Goal: Transaction & Acquisition: Purchase product/service

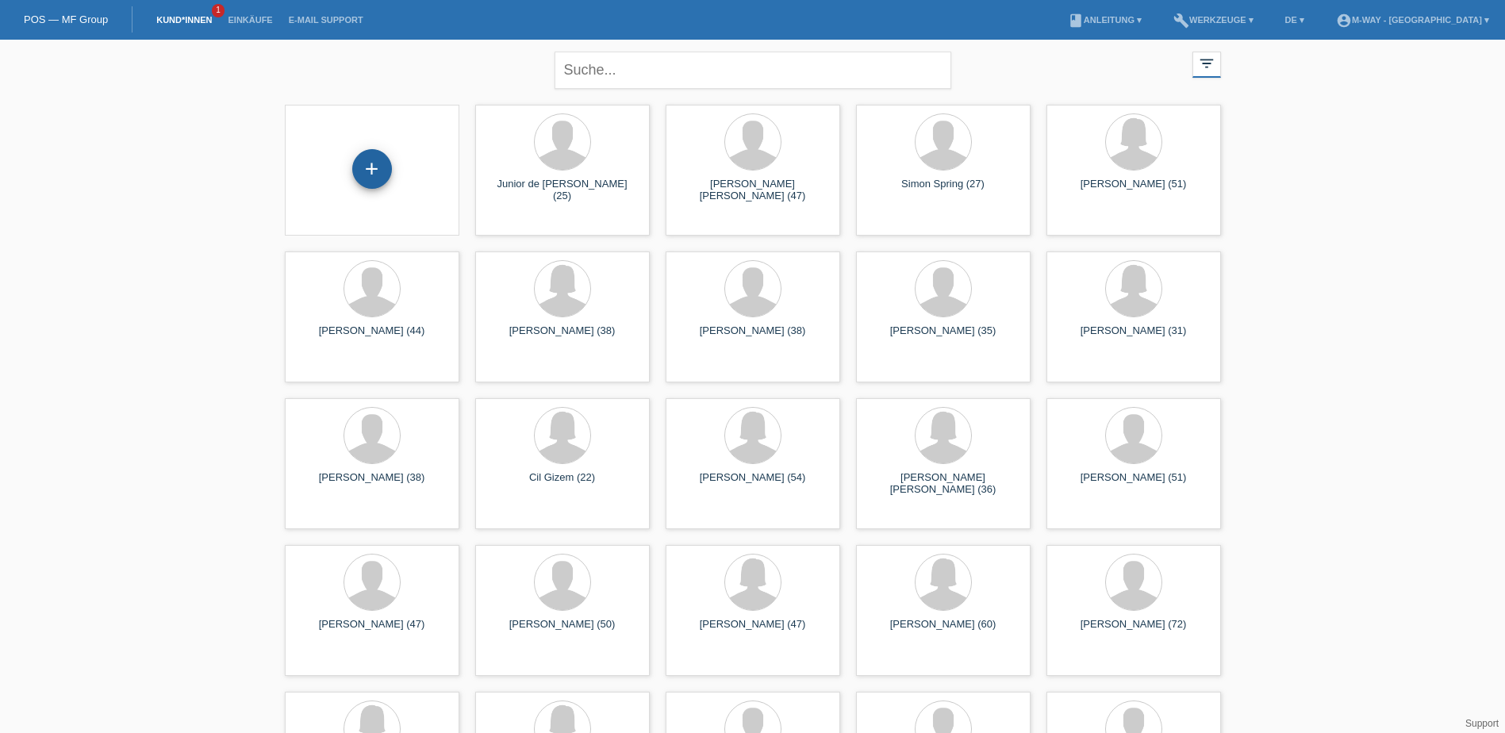
click at [377, 171] on div "+" at bounding box center [372, 169] width 40 height 40
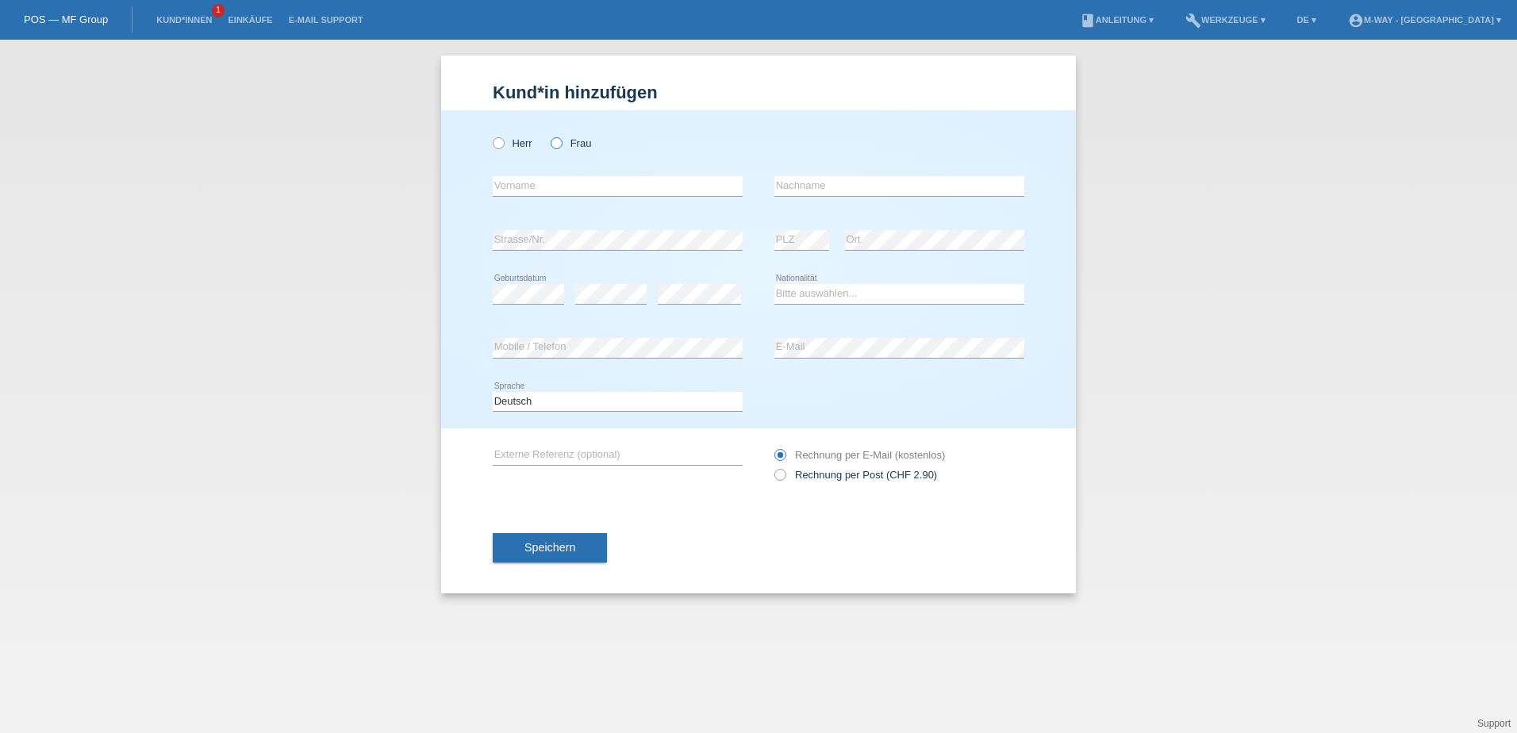
click at [548, 135] on icon at bounding box center [548, 135] width 0 height 0
click at [559, 144] on input "Frau" at bounding box center [556, 142] width 10 height 10
radio input "true"
click at [540, 193] on input "text" at bounding box center [618, 186] width 250 height 20
type input "[PERSON_NAME]"
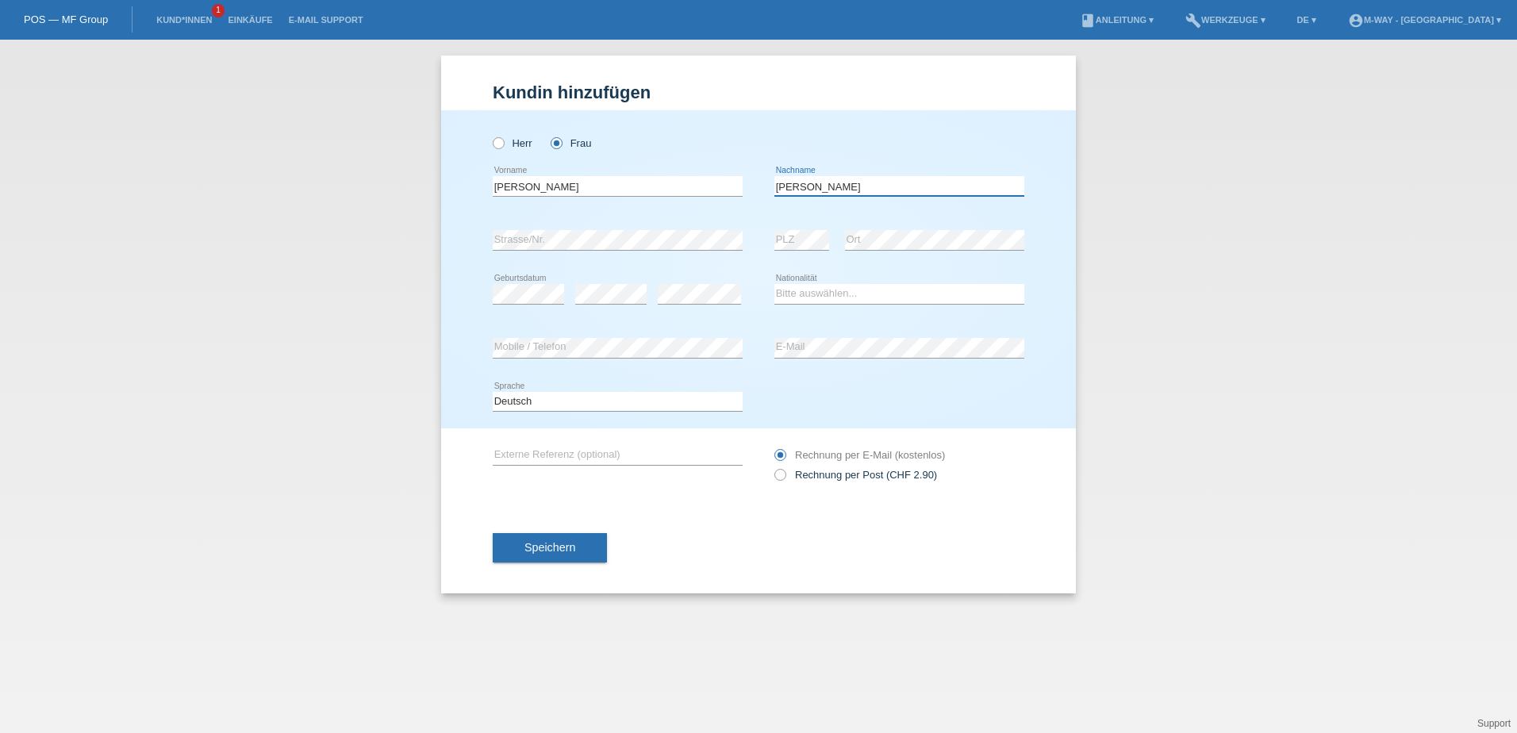
type input "[PERSON_NAME]"
select select "CH"
click at [602, 502] on div "Speichern" at bounding box center [759, 548] width 532 height 92
click at [570, 548] on span "Speichern" at bounding box center [549, 547] width 51 height 13
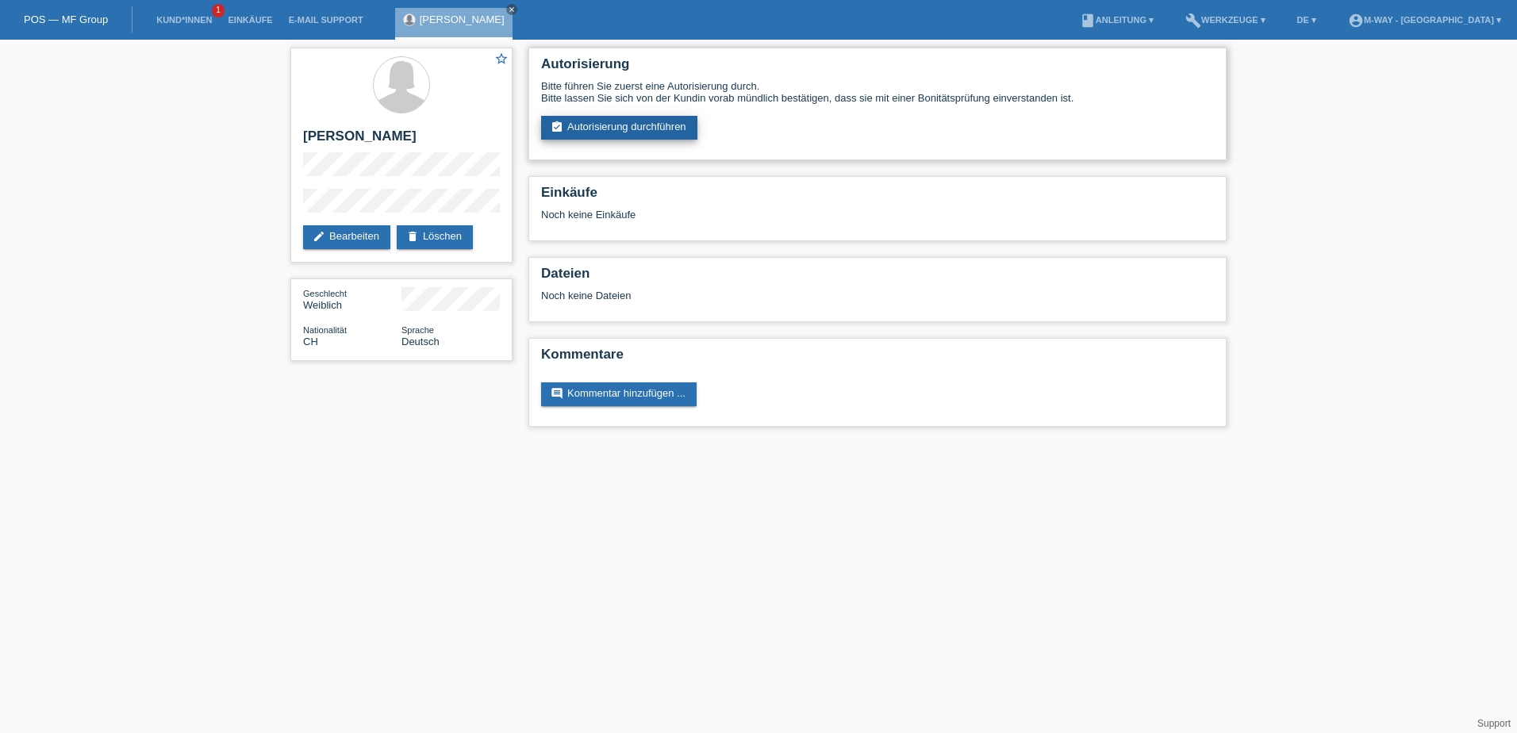
click at [616, 122] on link "assignment_turned_in Autorisierung durchführen" at bounding box center [619, 128] width 156 height 24
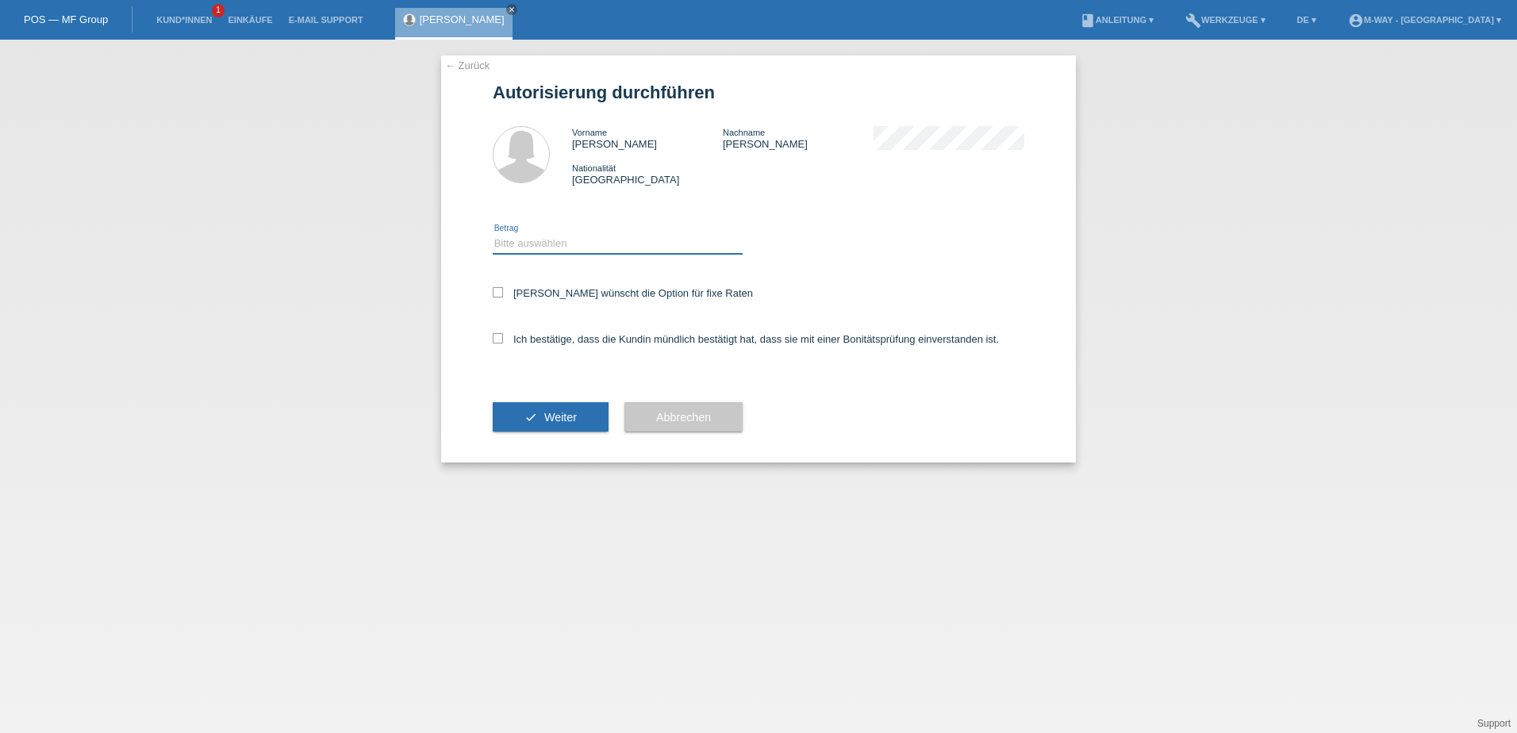
click at [573, 244] on select "Bitte auswählen CHF 1.00 - CHF 499.00 CHF 500.00 - CHF 1'999.00 CHF 2'000.00 - …" at bounding box center [618, 243] width 250 height 19
select select "3"
click at [493, 234] on select "Bitte auswählen CHF 1.00 - CHF 499.00 CHF 500.00 - CHF 1'999.00 CHF 2'000.00 - …" at bounding box center [618, 243] width 250 height 19
click at [566, 336] on label "Ich bestätige, dass die Kundin mündlich bestätigt hat, dass sie mit einer Bonit…" at bounding box center [746, 339] width 506 height 12
click at [503, 336] on input "Ich bestätige, dass die Kundin mündlich bestätigt hat, dass sie mit einer Bonit…" at bounding box center [498, 338] width 10 height 10
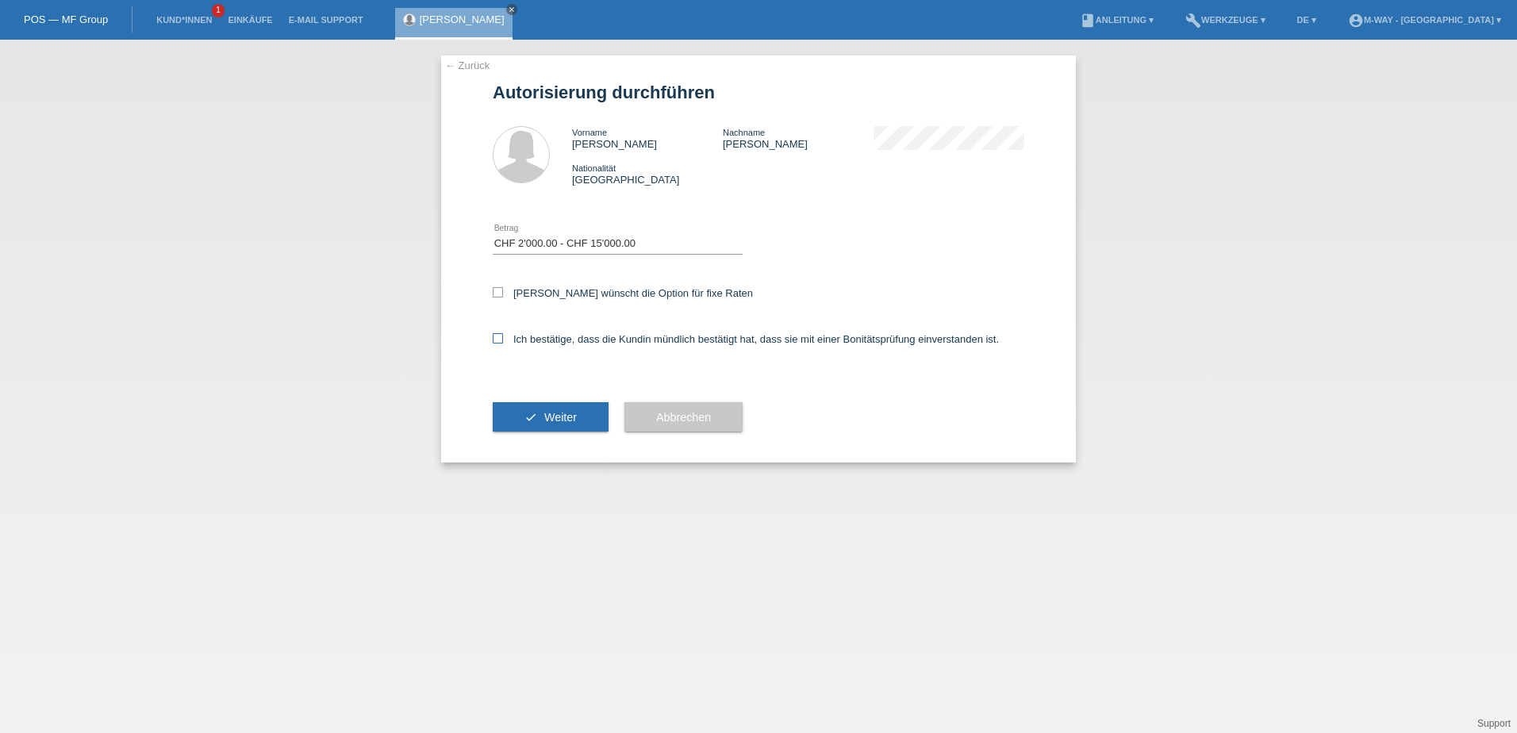
checkbox input "true"
click at [562, 291] on label "Kundin wünscht die Option für fixe Raten" at bounding box center [623, 293] width 260 height 12
click at [503, 291] on input "Kundin wünscht die Option für fixe Raten" at bounding box center [498, 292] width 10 height 10
checkbox input "true"
click at [550, 423] on span "Weiter" at bounding box center [560, 417] width 33 height 13
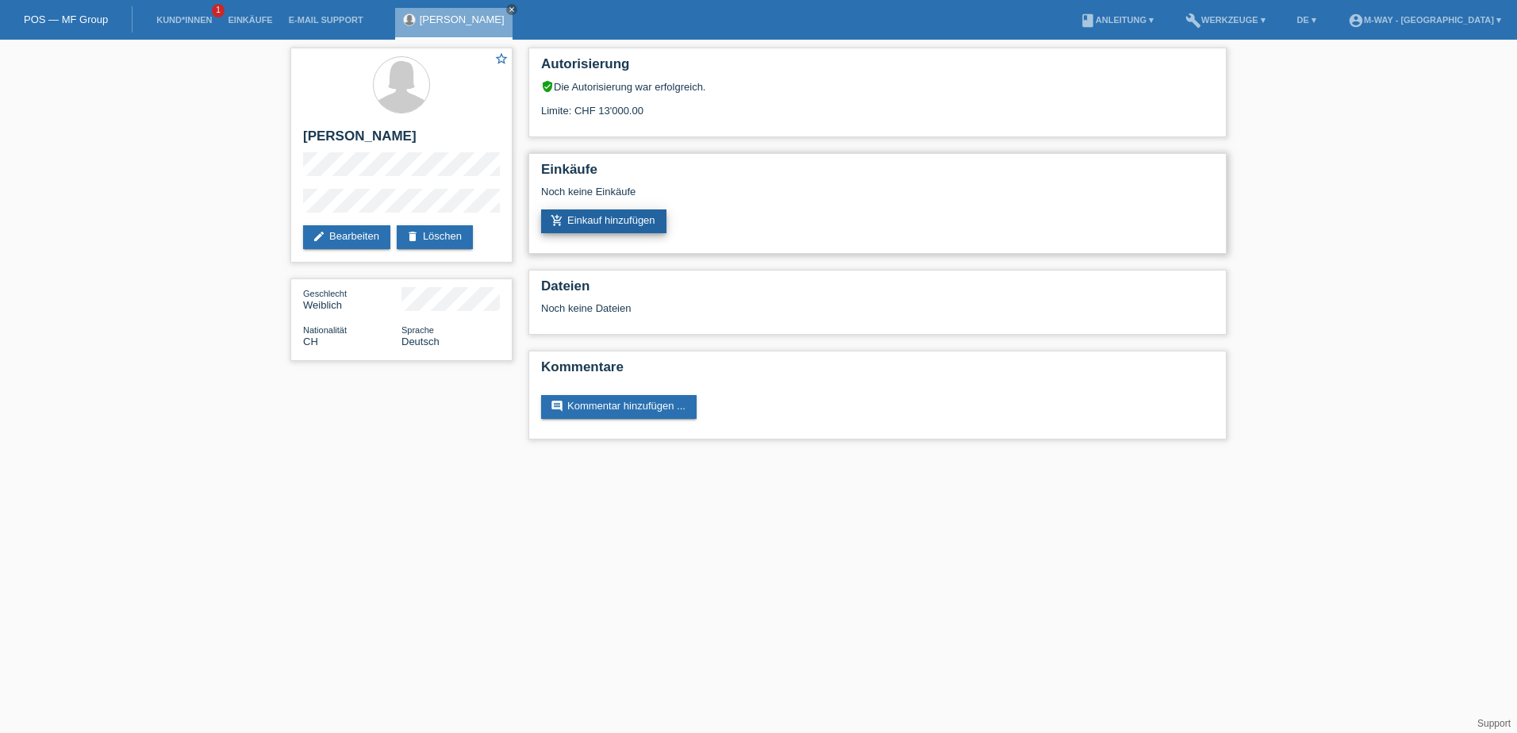
click at [638, 217] on link "add_shopping_cart Einkauf hinzufügen" at bounding box center [603, 221] width 125 height 24
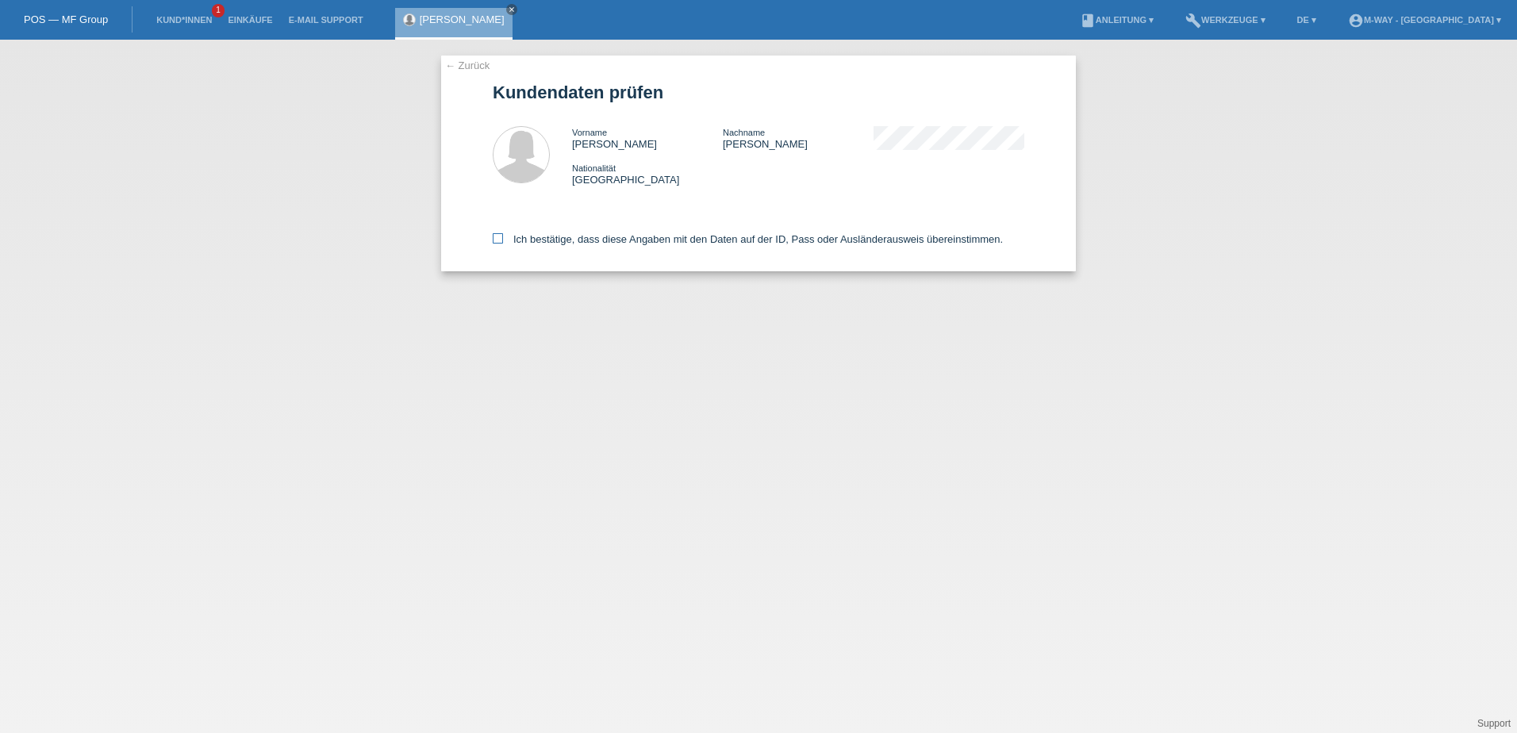
click at [498, 240] on icon at bounding box center [498, 238] width 10 height 10
click at [498, 240] on input "Ich bestätige, dass diese Angaben mit den Daten auf der ID, Pass oder Ausländer…" at bounding box center [498, 238] width 10 height 10
checkbox input "true"
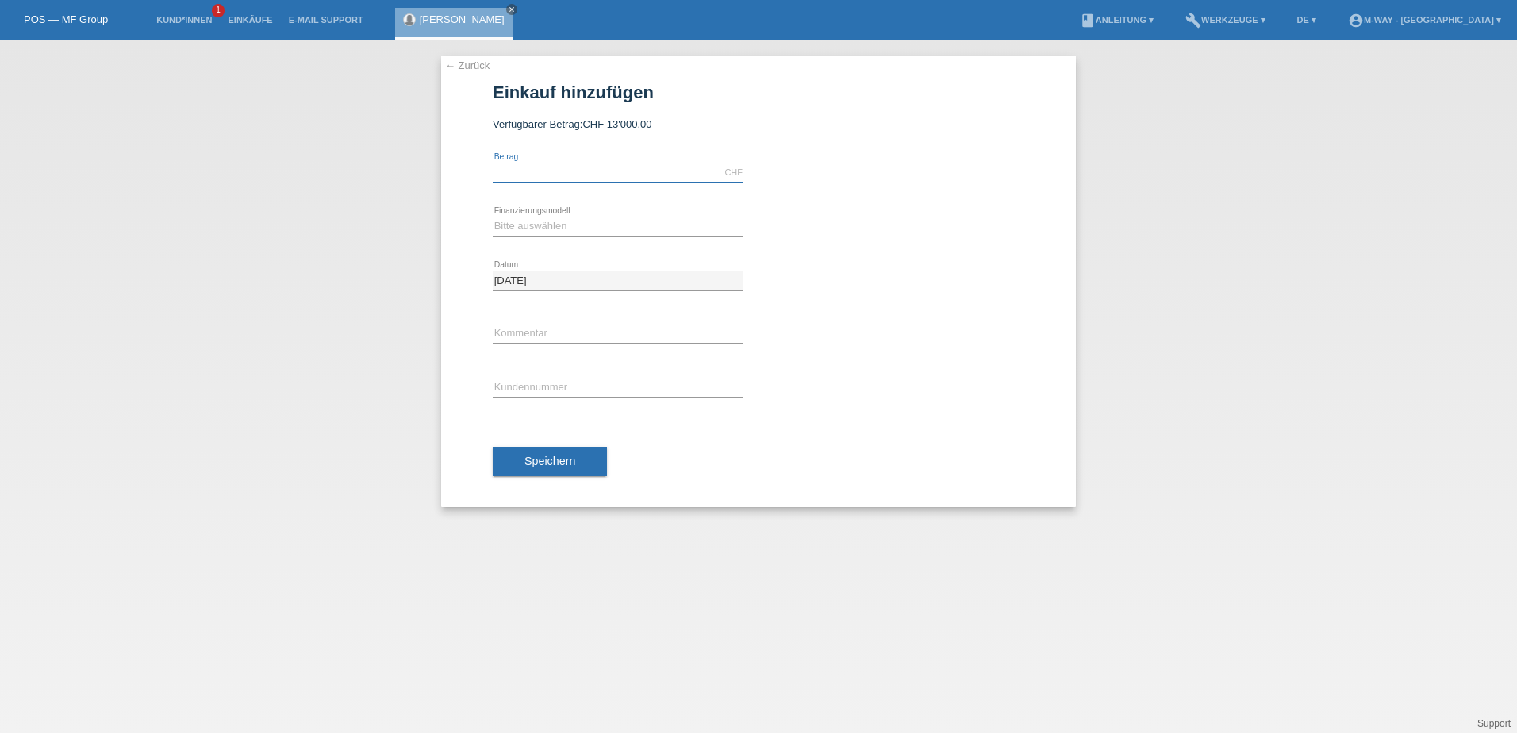
click at [562, 173] on input "text" at bounding box center [618, 173] width 250 height 20
type input "3009.30"
click at [565, 230] on select "Bitte auswählen Fixe Raten Kauf auf Rechnung mit Teilzahlungsoption" at bounding box center [618, 226] width 250 height 19
select select "77"
click at [493, 217] on select "Bitte auswählen Fixe Raten Kauf auf Rechnung mit Teilzahlungsoption" at bounding box center [618, 226] width 250 height 19
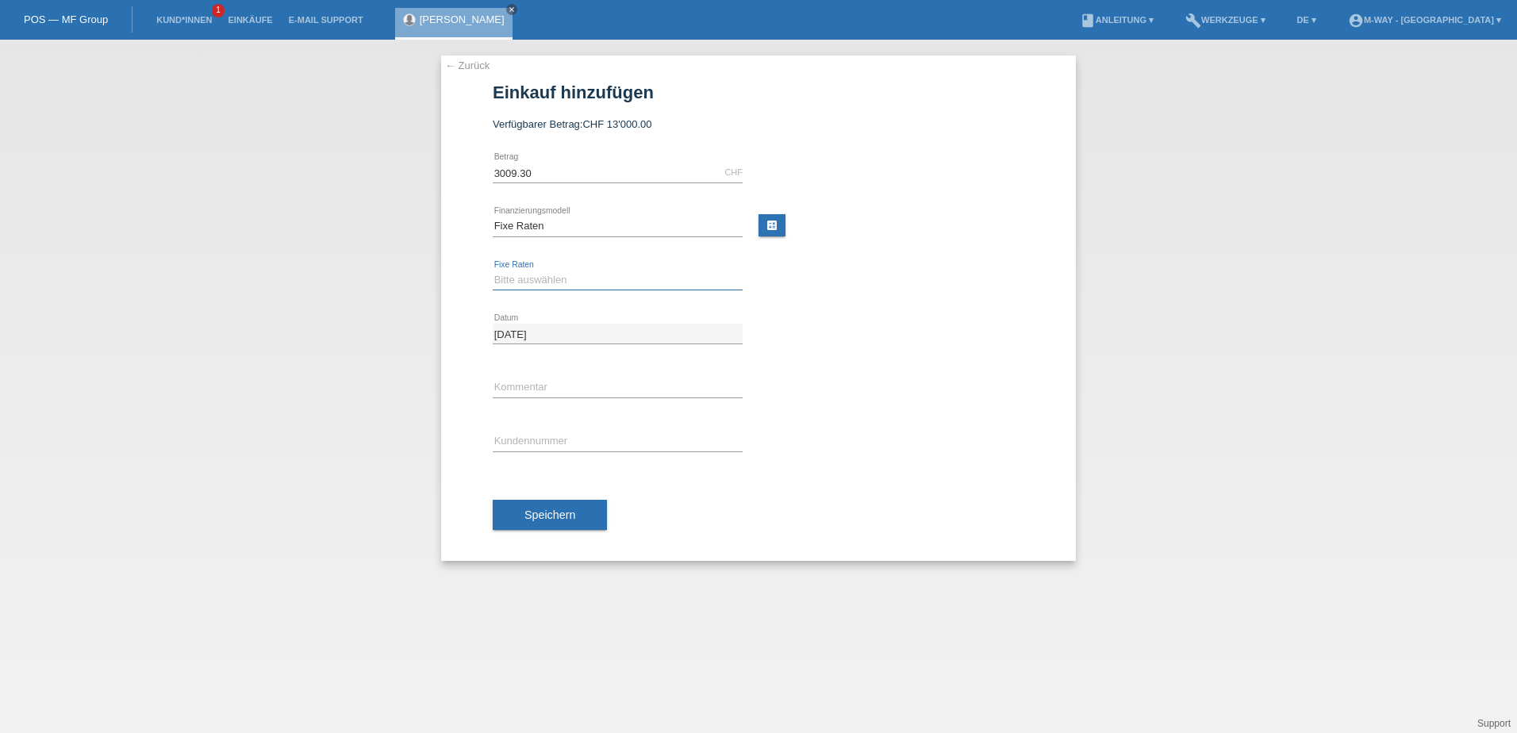
click at [535, 278] on select "Bitte auswählen 4 Raten 5 Raten 6 Raten 7 Raten 8 Raten 9 Raten 10 Raten 11 Rat…" at bounding box center [618, 280] width 250 height 19
select select "202"
click at [493, 271] on select "Bitte auswählen 4 Raten 5 Raten 6 Raten 7 Raten 8 Raten 9 Raten 10 Raten 11 Rat…" at bounding box center [618, 280] width 250 height 19
click at [532, 432] on input "text" at bounding box center [618, 442] width 250 height 20
type input "K085929"
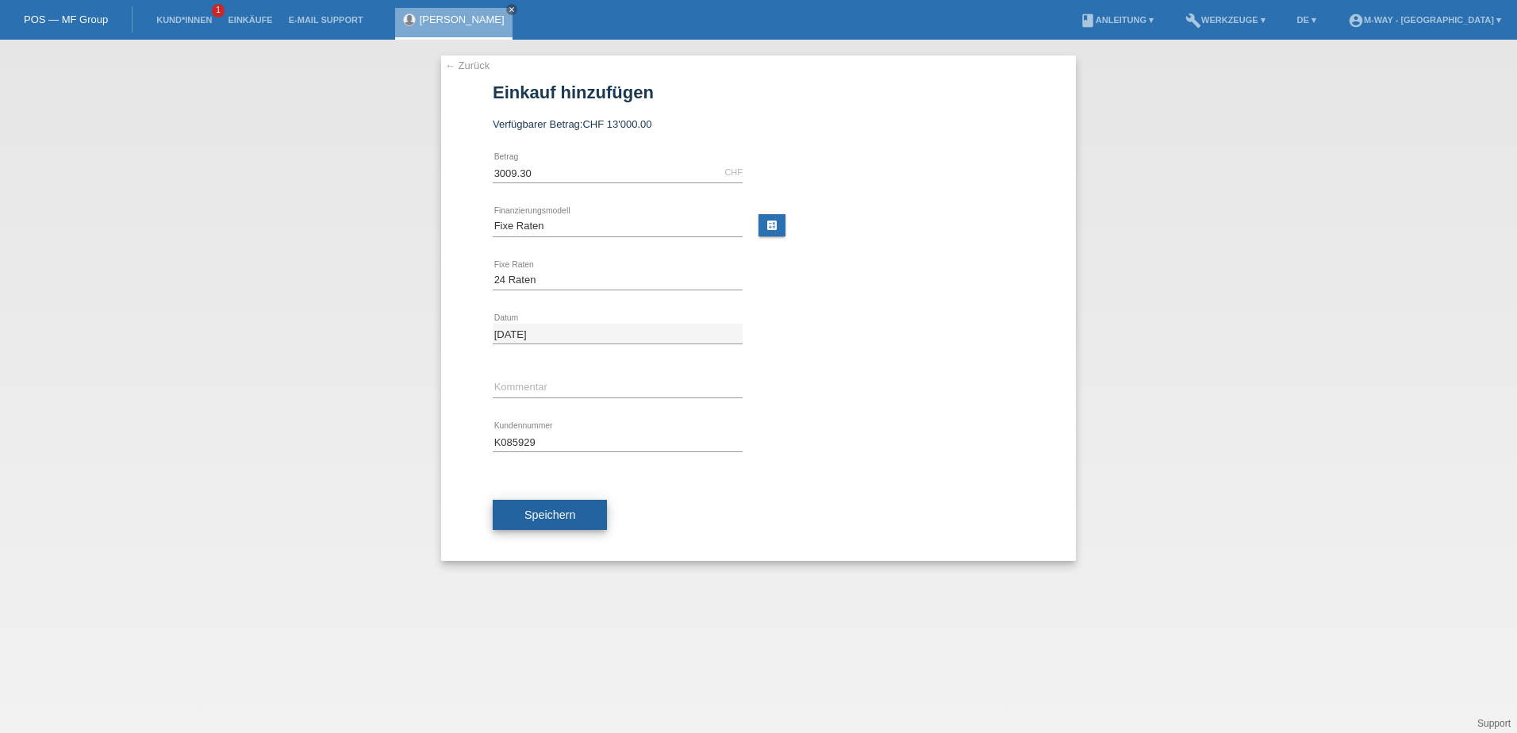
click at [535, 513] on span "Speichern" at bounding box center [549, 515] width 51 height 13
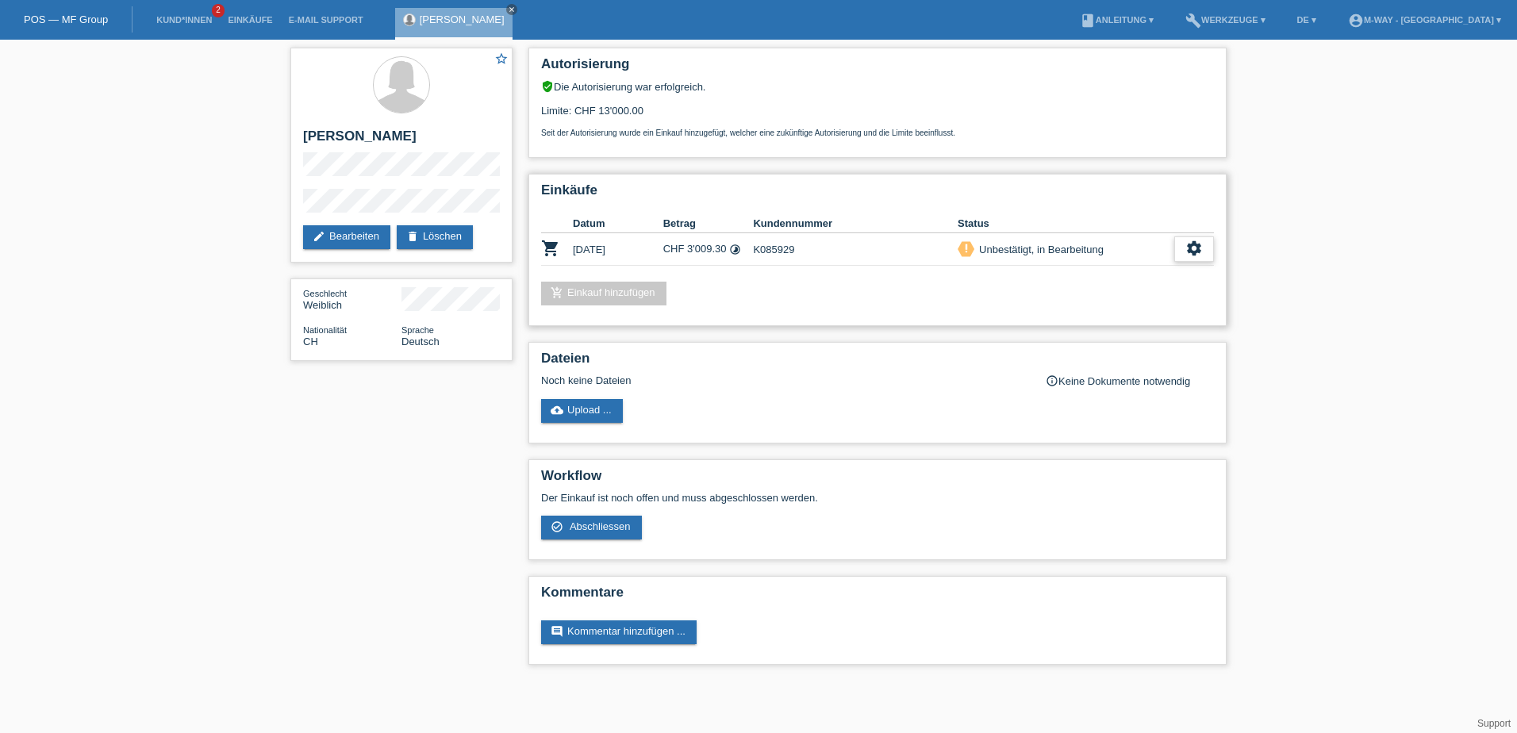
click at [1187, 251] on icon "settings" at bounding box center [1193, 248] width 17 height 17
click at [1080, 319] on span "Abschliessen" at bounding box center [1066, 321] width 66 height 19
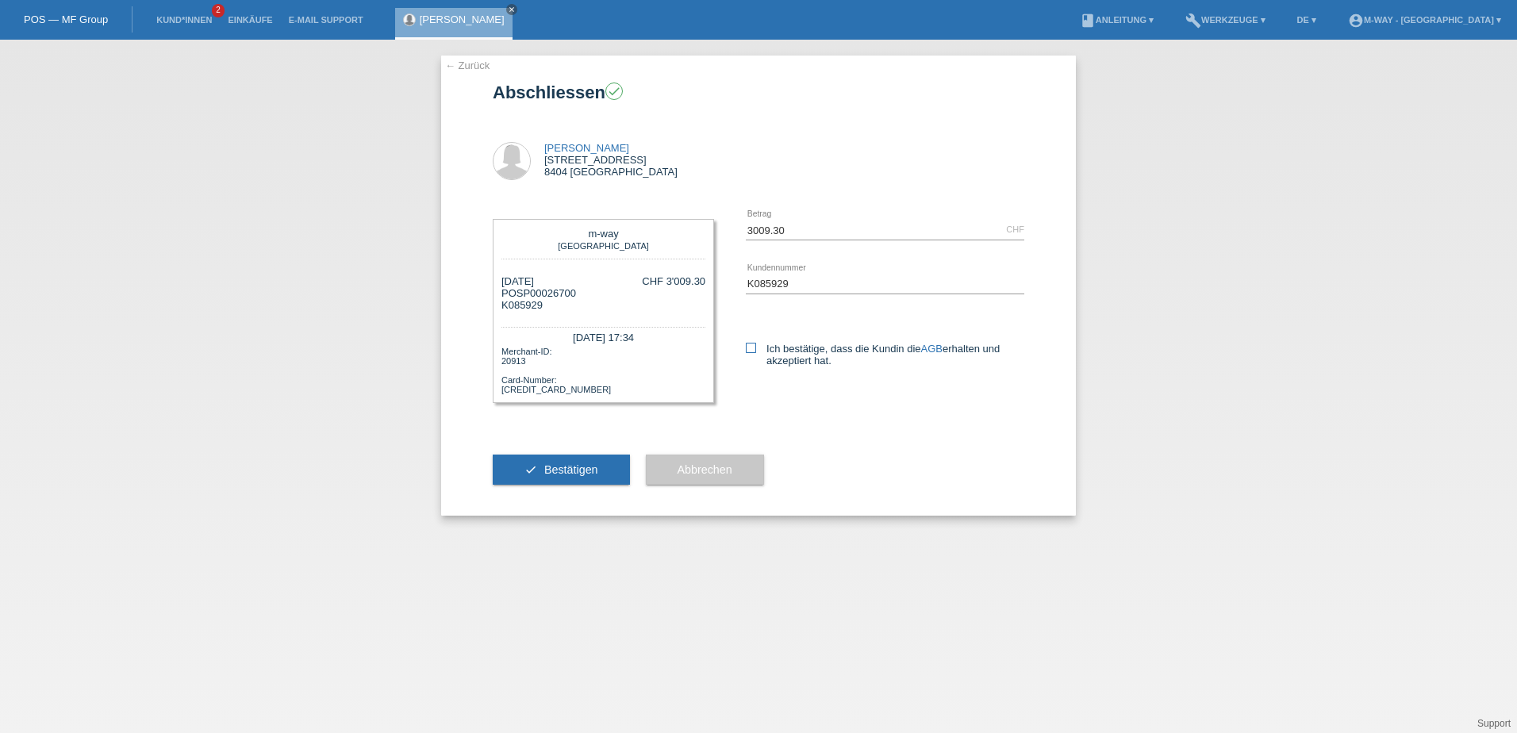
click at [750, 349] on icon at bounding box center [751, 348] width 10 height 10
click at [750, 349] on input "Ich bestätige, dass die Kundin die AGB erhalten und akzeptiert hat." at bounding box center [751, 348] width 10 height 10
checkbox input "true"
click at [568, 470] on span "Bestätigen" at bounding box center [571, 469] width 54 height 13
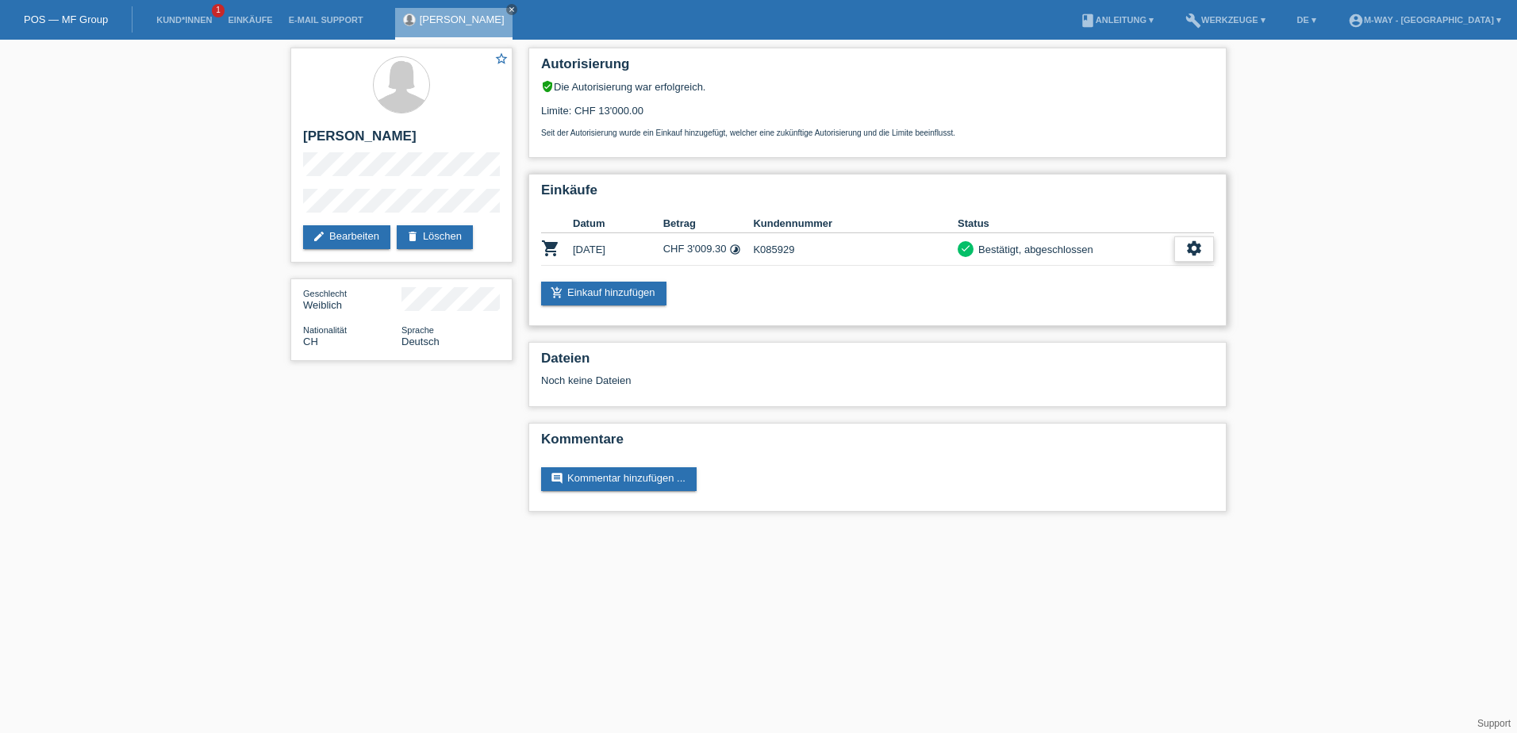
click at [1201, 244] on icon "settings" at bounding box center [1193, 248] width 17 height 17
click at [1142, 321] on span "Quittung herunterladen" at bounding box center [1135, 321] width 110 height 19
click at [1196, 248] on icon "settings" at bounding box center [1193, 248] width 17 height 17
click at [1104, 288] on span "AGB herunterladen" at bounding box center [1126, 297] width 93 height 19
